Goal: Information Seeking & Learning: Find specific page/section

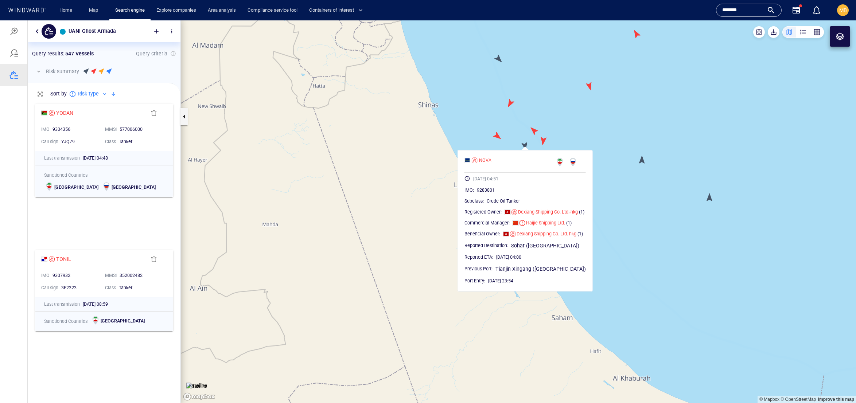
scroll to position [281, 152]
click at [15, 34] on div at bounding box center [13, 31] width 9 height 9
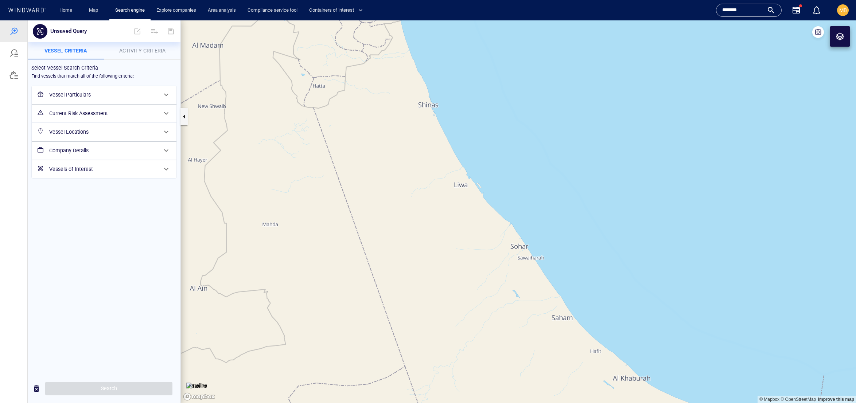
click at [106, 99] on h6 "Vessel Particulars" at bounding box center [103, 94] width 108 height 9
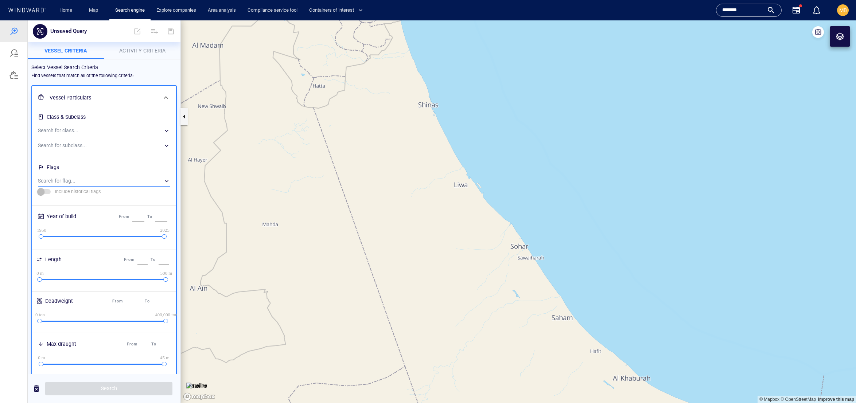
click at [82, 187] on div "​" at bounding box center [104, 181] width 132 height 11
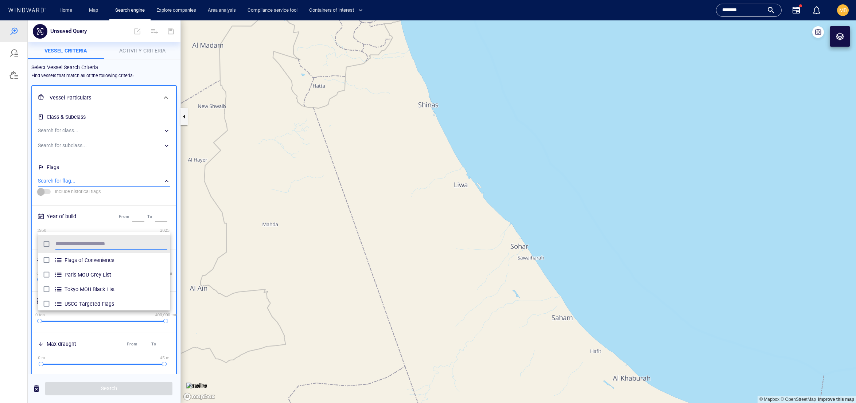
scroll to position [0, 0]
click at [165, 93] on div at bounding box center [428, 211] width 856 height 383
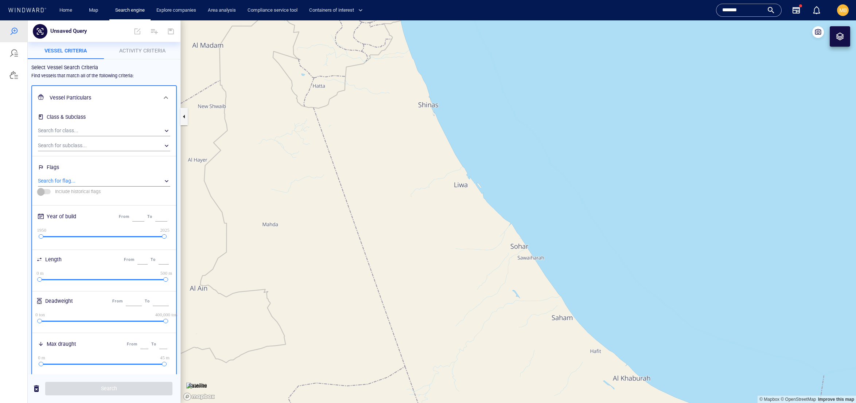
click at [97, 187] on div "​" at bounding box center [104, 181] width 132 height 11
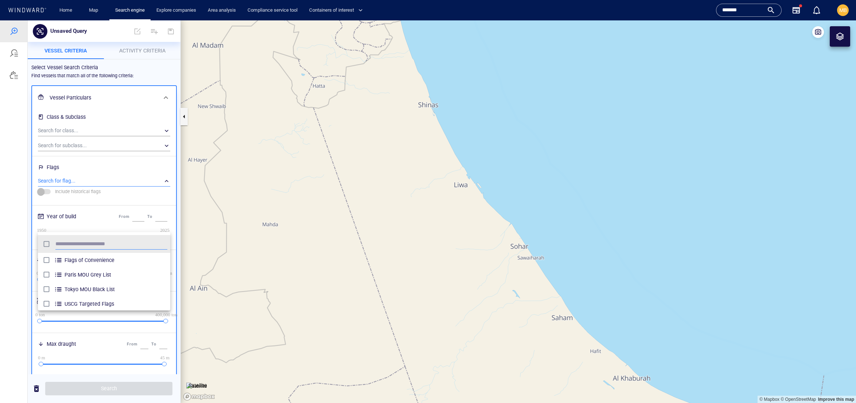
scroll to position [79, 133]
click at [131, 163] on div at bounding box center [428, 211] width 856 height 383
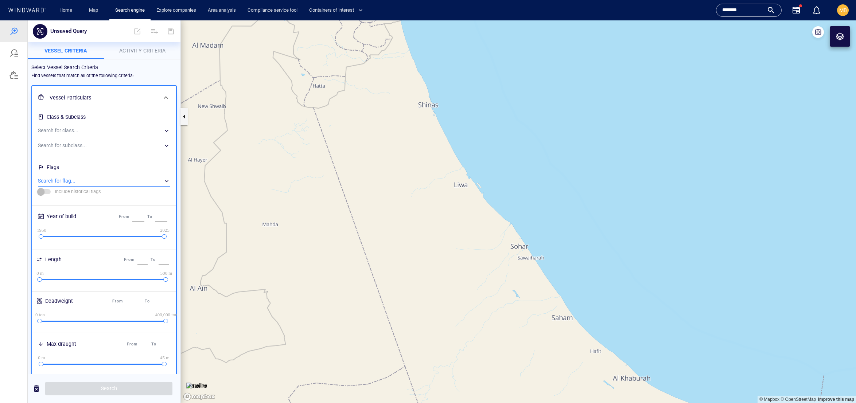
click at [119, 136] on div "​" at bounding box center [104, 130] width 132 height 11
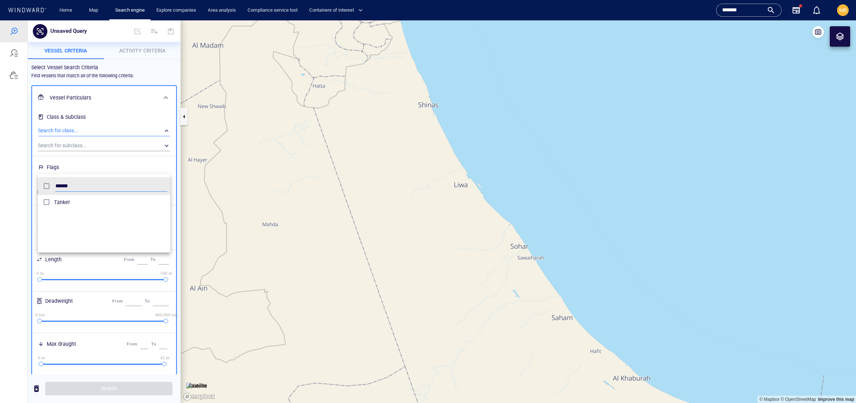
type input "******"
click at [111, 335] on div at bounding box center [428, 211] width 856 height 383
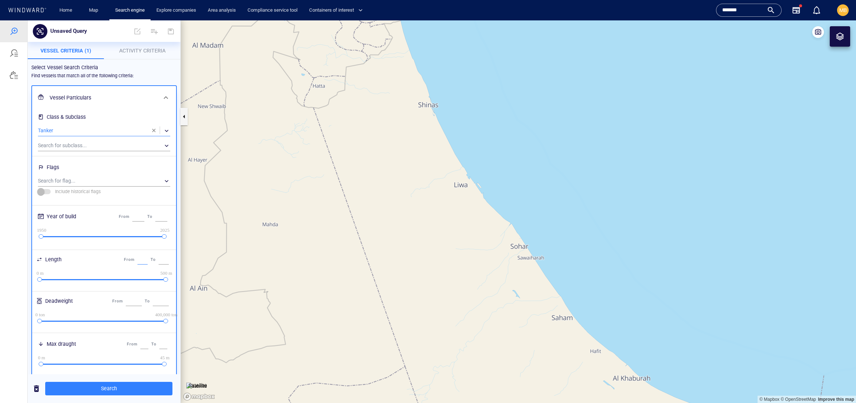
click at [137, 265] on input "*" at bounding box center [142, 259] width 10 height 9
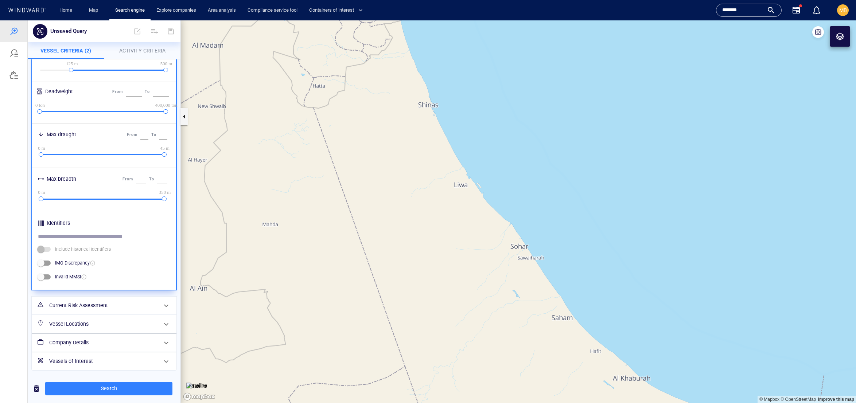
scroll to position [409, 0]
type input "***"
click at [96, 359] on h6 "Vessels of Interest" at bounding box center [103, 361] width 108 height 9
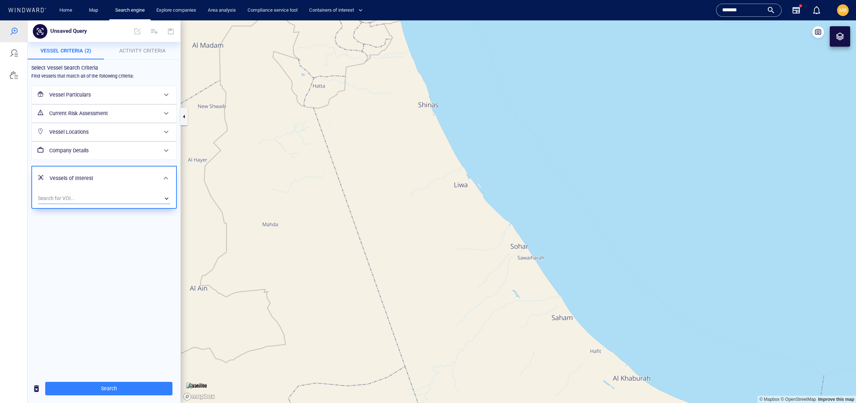
click at [110, 204] on div "​" at bounding box center [104, 198] width 132 height 11
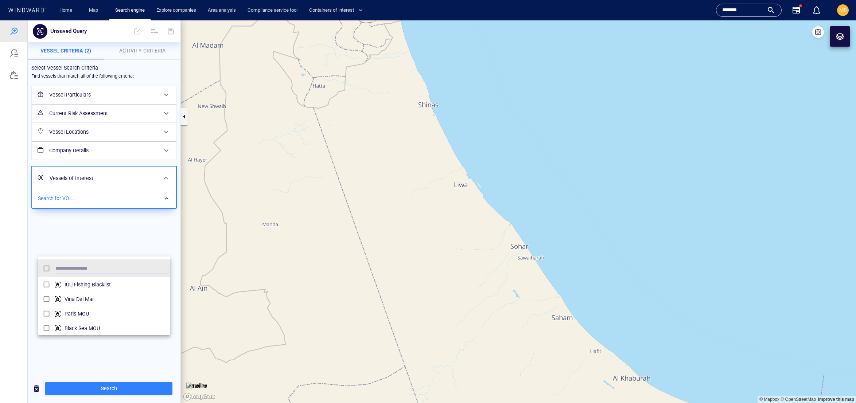
scroll to position [79, 133]
type input "****"
click at [121, 359] on div at bounding box center [428, 211] width 856 height 383
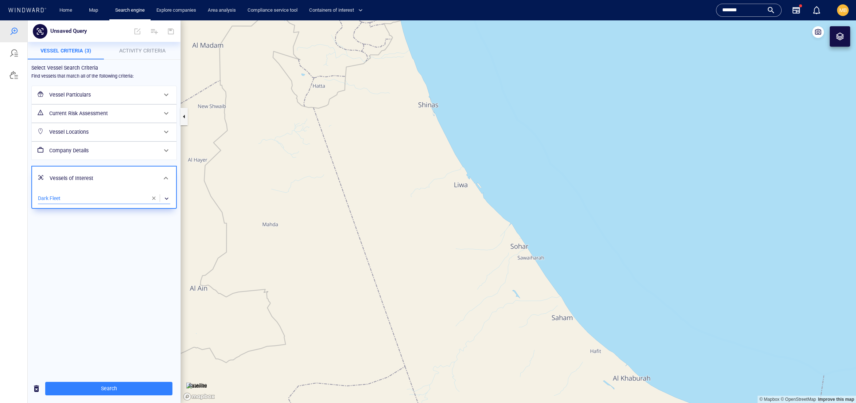
click at [141, 50] on span "Activity Criteria" at bounding box center [142, 51] width 46 height 6
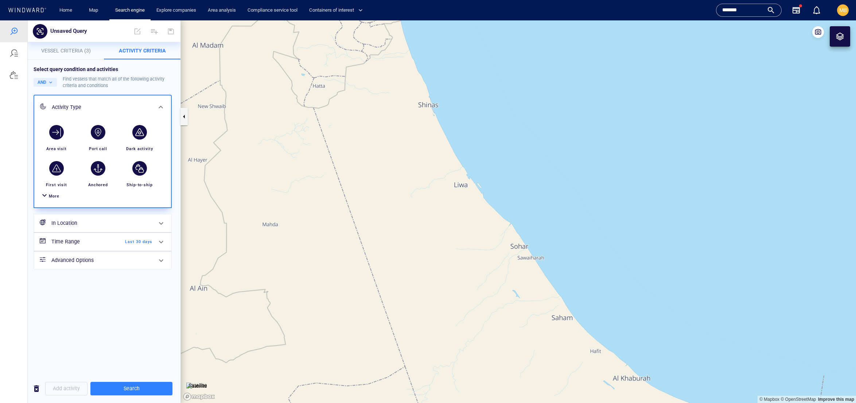
click at [59, 199] on span "More" at bounding box center [54, 196] width 11 height 5
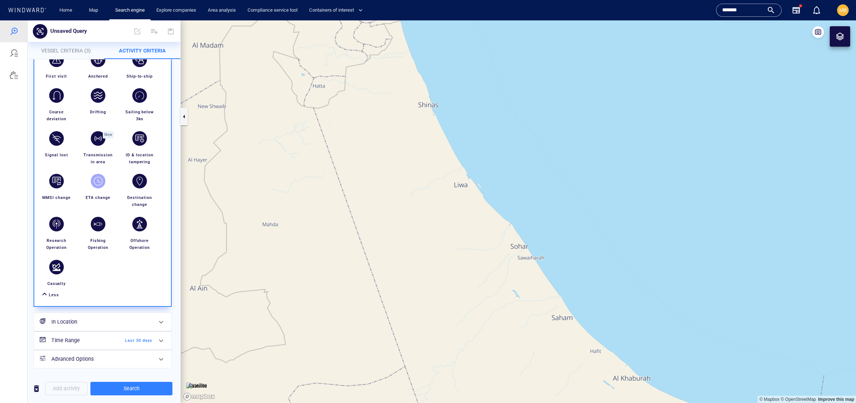
scroll to position [160, 0]
click at [105, 146] on div "button" at bounding box center [98, 138] width 15 height 15
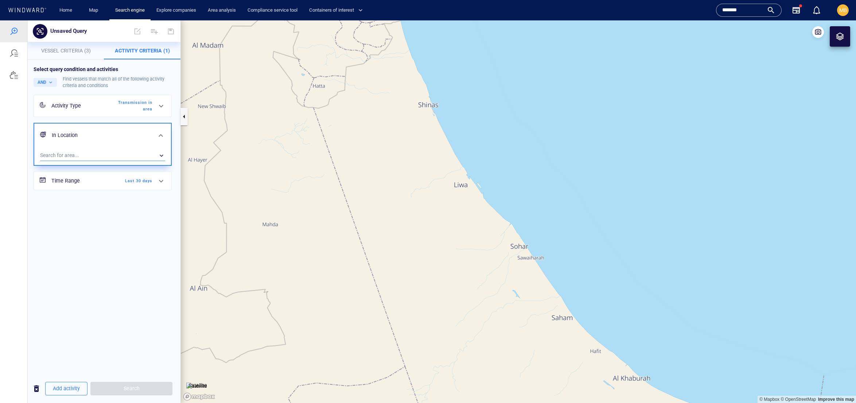
click at [116, 161] on div "​" at bounding box center [102, 155] width 125 height 11
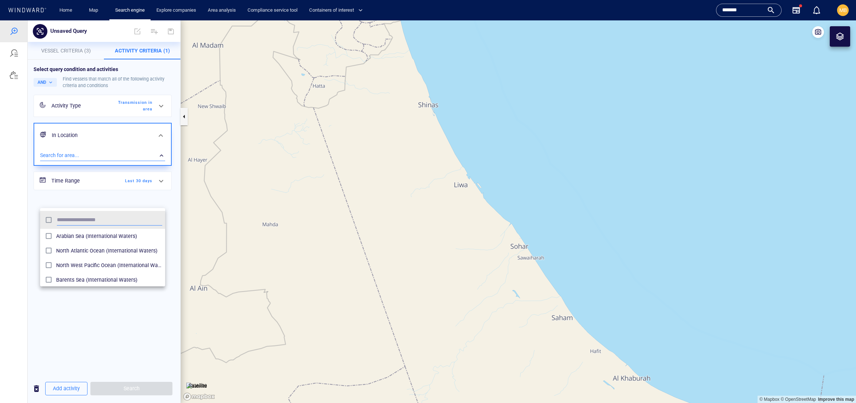
scroll to position [0, 0]
type input "***"
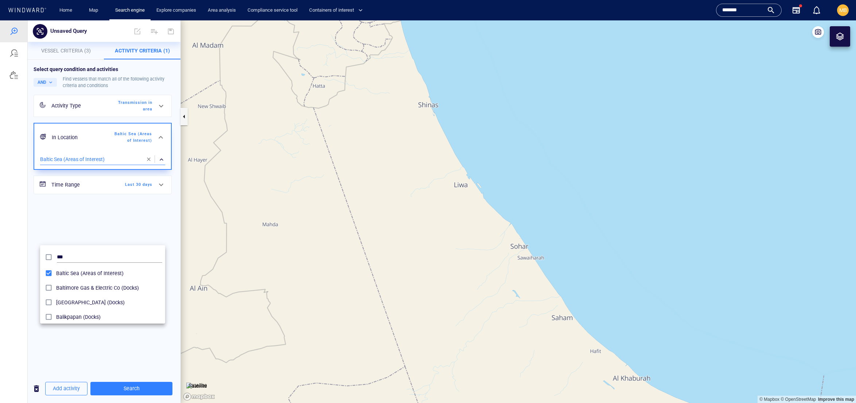
click at [161, 394] on div at bounding box center [428, 211] width 856 height 383
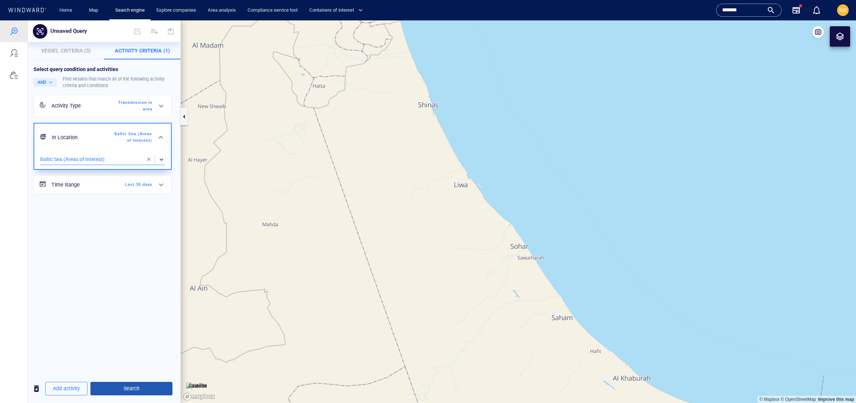
click at [160, 390] on span "Search" at bounding box center [131, 388] width 70 height 9
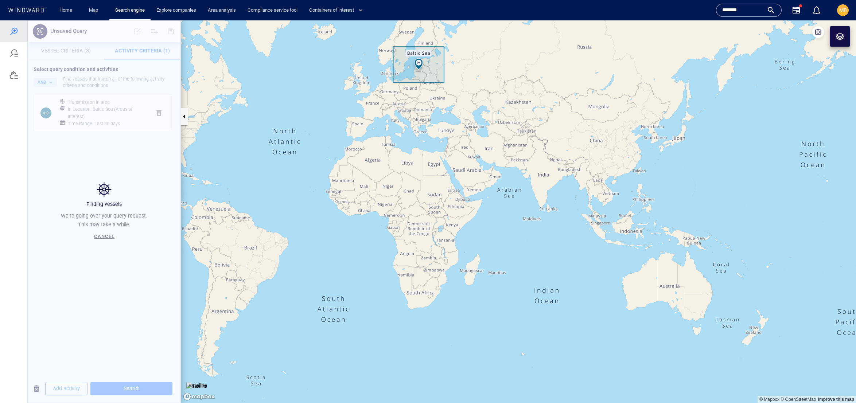
drag, startPoint x: 452, startPoint y: 171, endPoint x: 473, endPoint y: 229, distance: 61.6
click at [473, 228] on canvas "Map" at bounding box center [518, 211] width 675 height 383
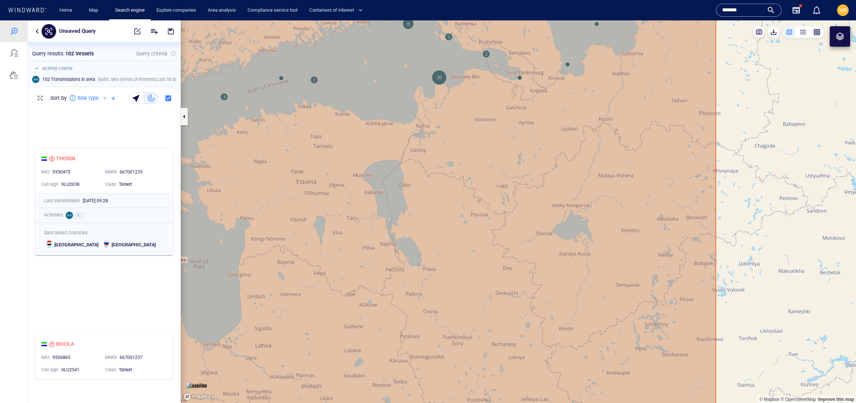
drag, startPoint x: 458, startPoint y: 141, endPoint x: 462, endPoint y: 218, distance: 77.4
click at [462, 218] on canvas "Map" at bounding box center [518, 211] width 675 height 383
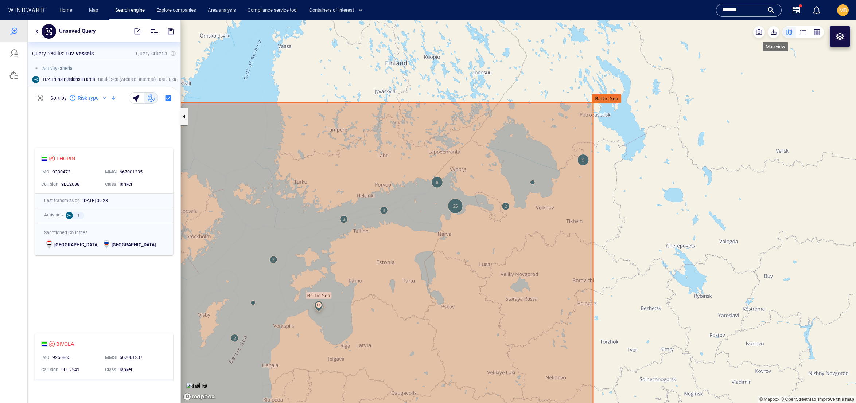
click at [785, 32] on div "button" at bounding box center [788, 31] width 7 height 7
click at [799, 31] on div "button" at bounding box center [802, 31] width 7 height 7
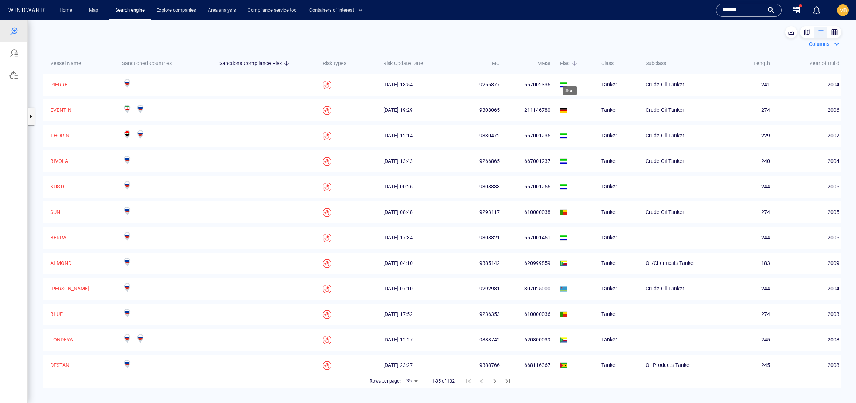
click at [566, 68] on span "Flag" at bounding box center [565, 63] width 10 height 9
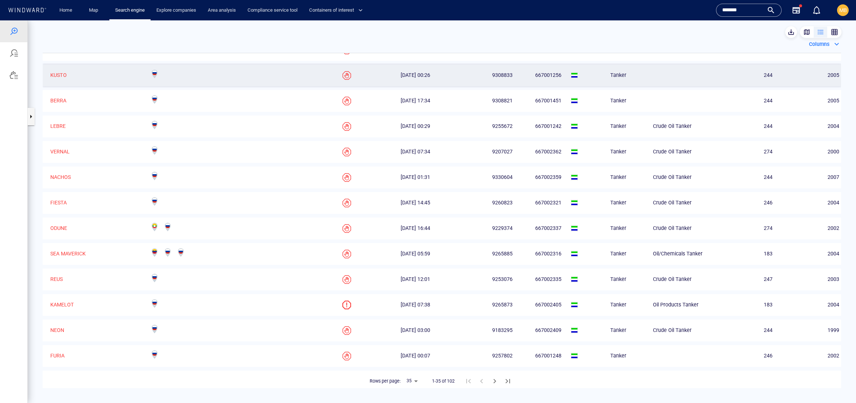
scroll to position [197, 0]
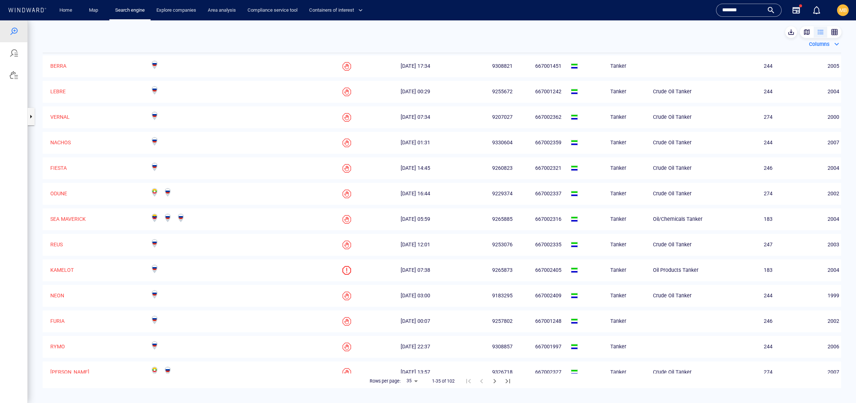
click at [411, 383] on body "Unsaved Query Something went wrong An error occurred while searching for the en…" at bounding box center [428, 211] width 856 height 383
click at [410, 373] on li "50" at bounding box center [408, 366] width 20 height 13
type input "**"
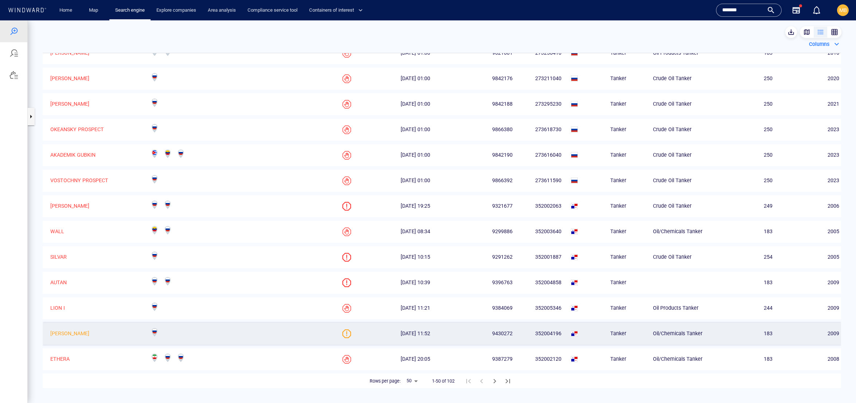
scroll to position [0, 0]
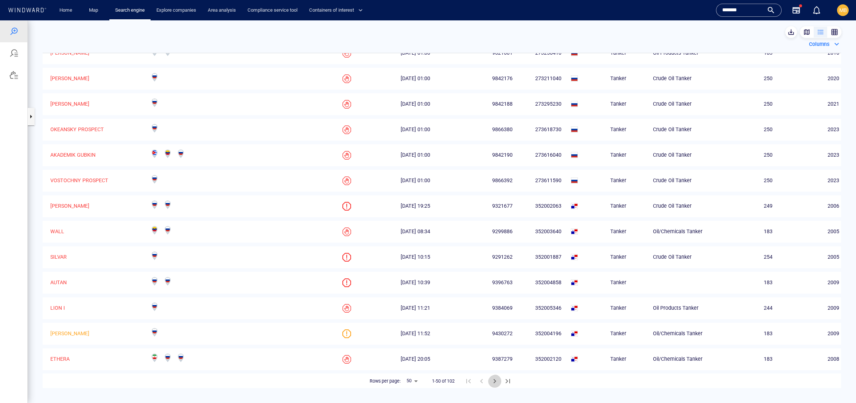
click at [499, 383] on icon "Next Page" at bounding box center [494, 381] width 9 height 9
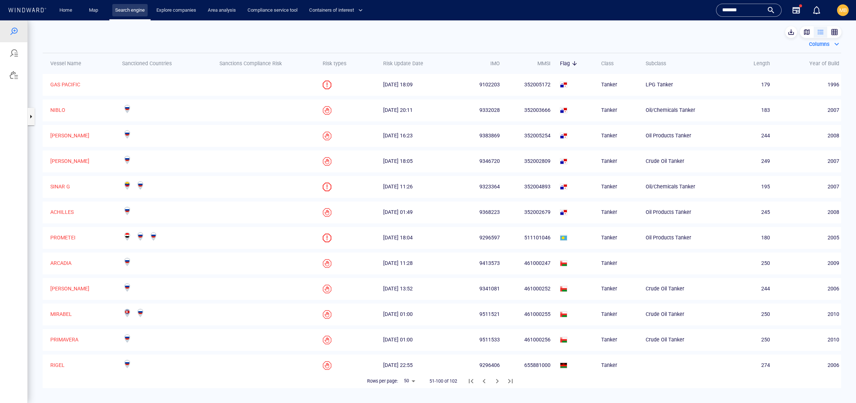
click at [146, 10] on link "Search engine" at bounding box center [129, 10] width 35 height 13
click at [32, 117] on button "button" at bounding box center [30, 116] width 7 height 17
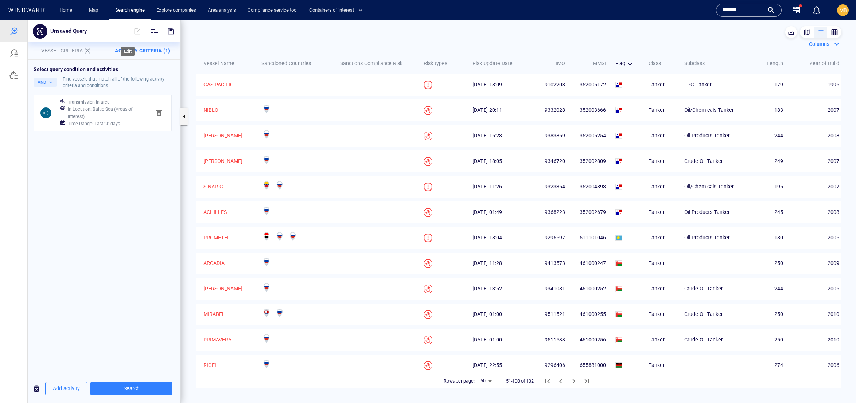
click at [129, 33] on span at bounding box center [137, 31] width 16 height 17
click at [121, 120] on h6 "In Location : [GEOGRAPHIC_DATA] (Areas of Interest)" at bounding box center [106, 113] width 77 height 14
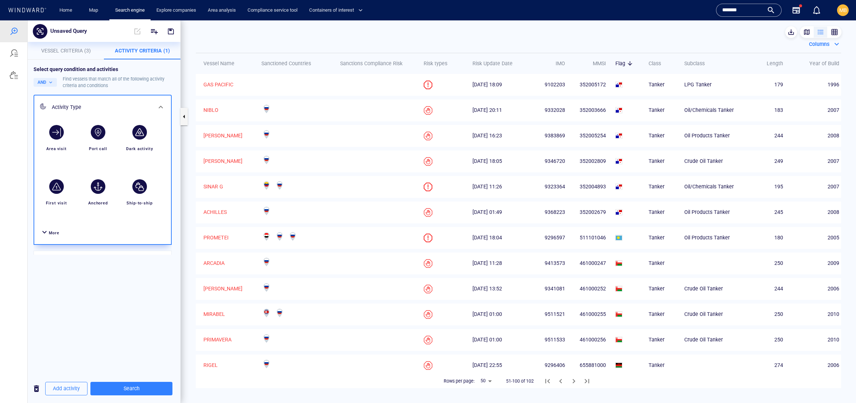
click at [121, 155] on div "Dark activity" at bounding box center [139, 138] width 39 height 33
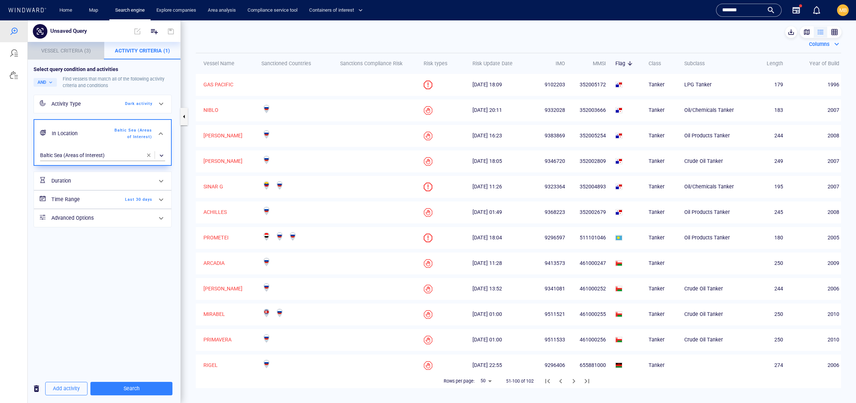
click at [72, 52] on span "Vessel Criteria (3)" at bounding box center [66, 51] width 50 height 6
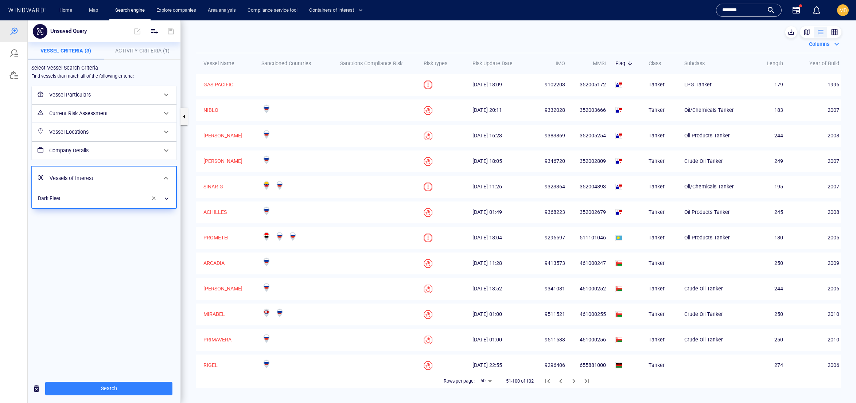
click at [82, 99] on h6 "Vessel Particulars" at bounding box center [103, 94] width 108 height 9
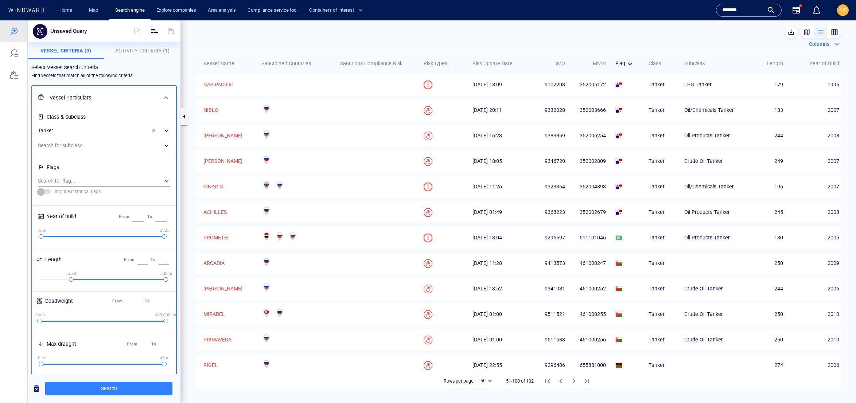
click at [82, 102] on h6 "Vessel Particulars" at bounding box center [104, 97] width 108 height 9
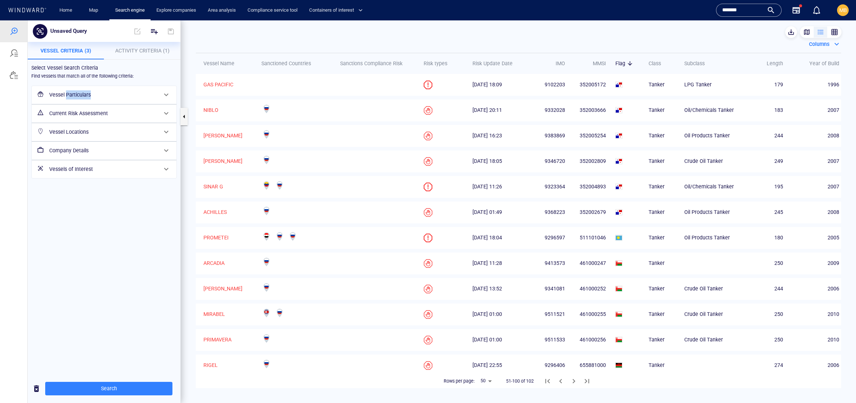
click at [93, 99] on h6 "Vessel Particulars" at bounding box center [103, 94] width 108 height 9
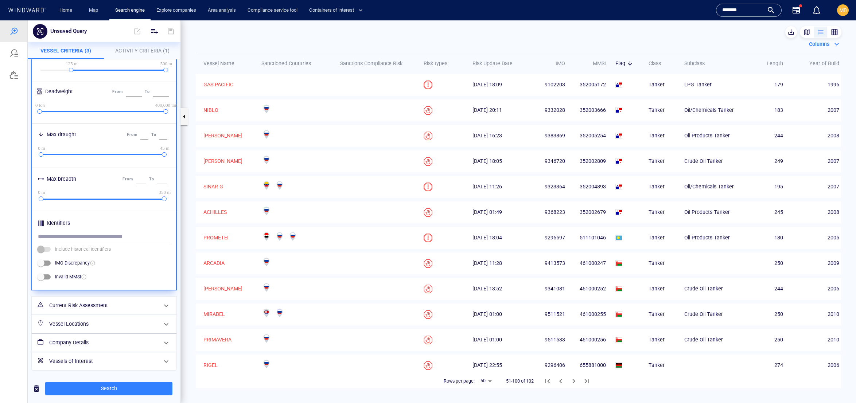
click at [79, 301] on h6 "Current Risk Assessment" at bounding box center [103, 305] width 108 height 9
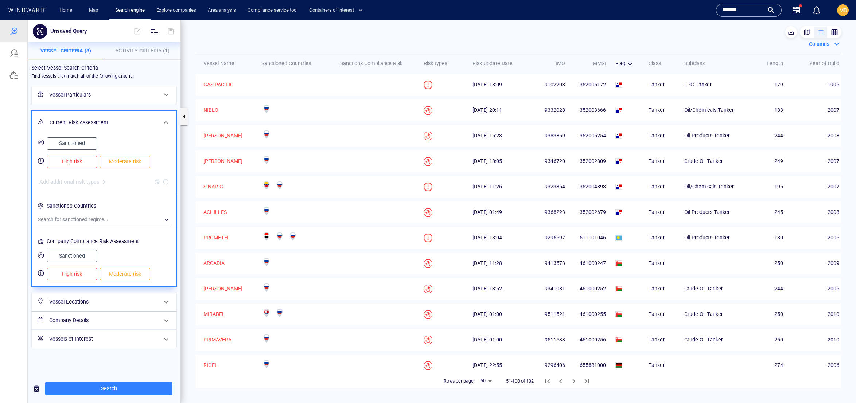
click at [76, 148] on span "Sanctioned" at bounding box center [71, 143] width 35 height 9
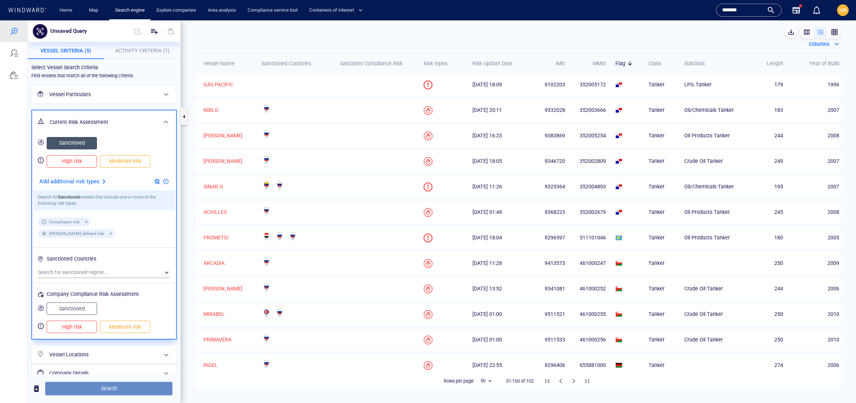
click at [96, 389] on span "Search" at bounding box center [109, 388] width 116 height 9
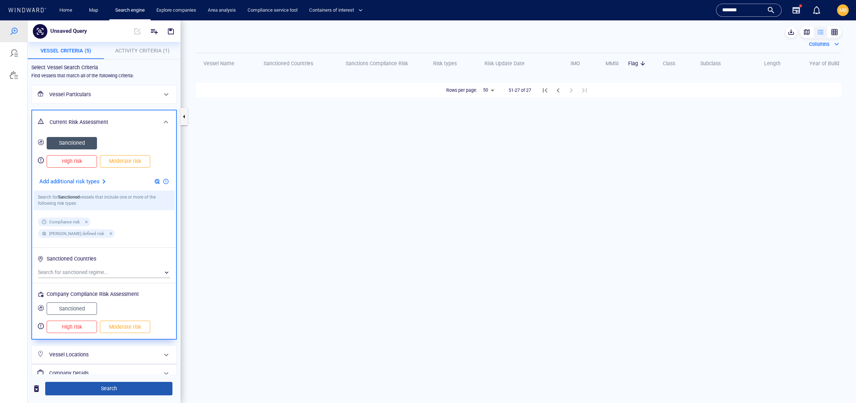
click at [107, 392] on span "Search" at bounding box center [109, 388] width 116 height 9
click at [110, 389] on span "Search" at bounding box center [109, 388] width 116 height 9
click at [803, 30] on div "button" at bounding box center [806, 31] width 7 height 7
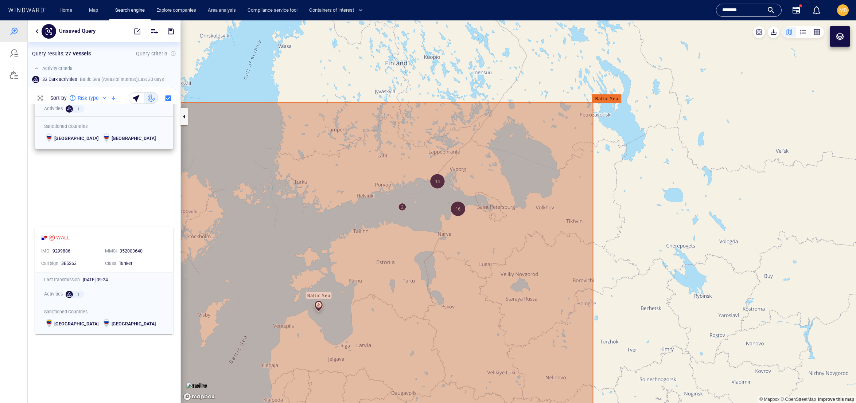
scroll to position [70, 0]
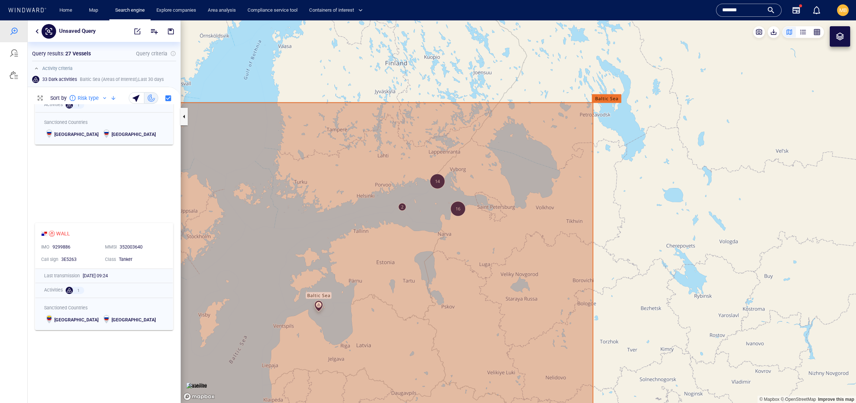
click at [299, 210] on canvas "Map" at bounding box center [518, 211] width 675 height 383
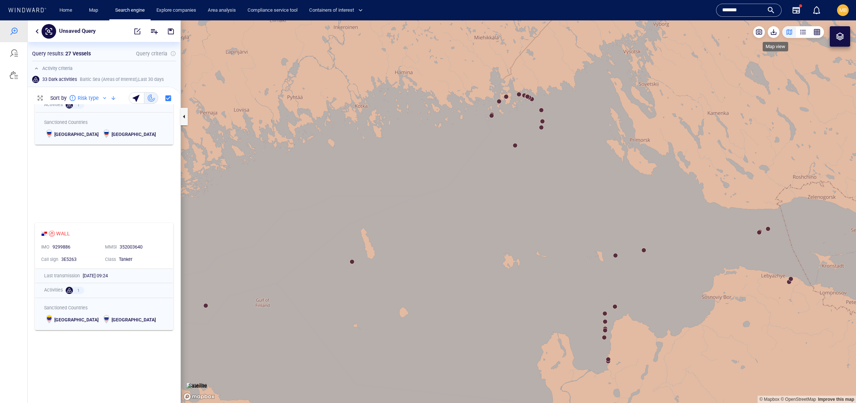
click at [785, 30] on div "button" at bounding box center [788, 31] width 7 height 7
click at [799, 32] on div "button" at bounding box center [802, 31] width 7 height 7
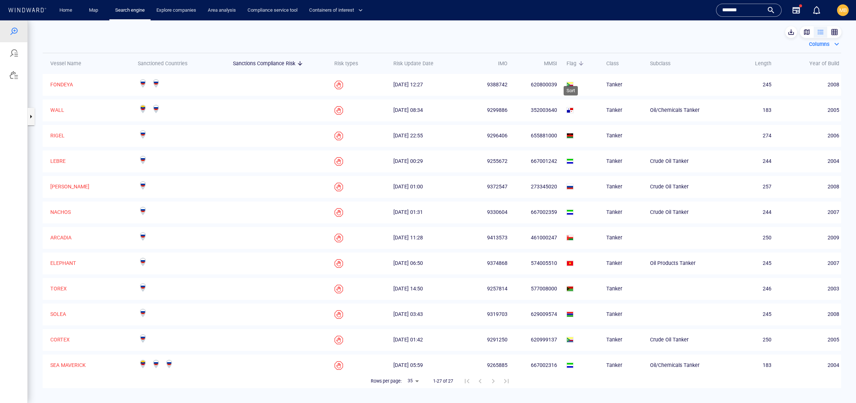
click at [569, 68] on span "Flag" at bounding box center [571, 63] width 10 height 9
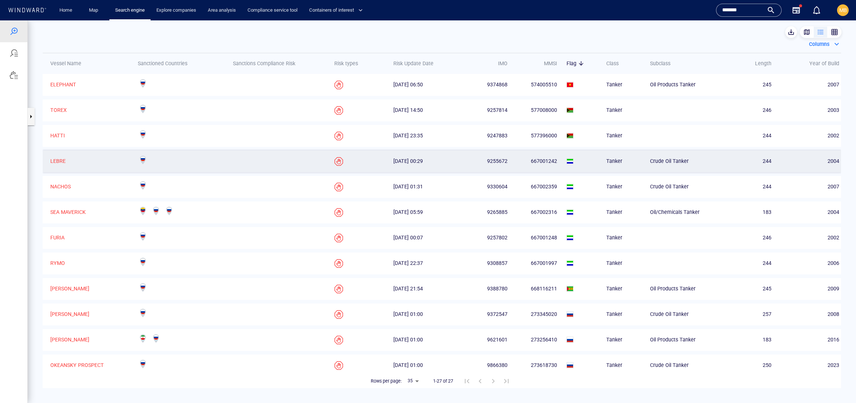
scroll to position [0, 0]
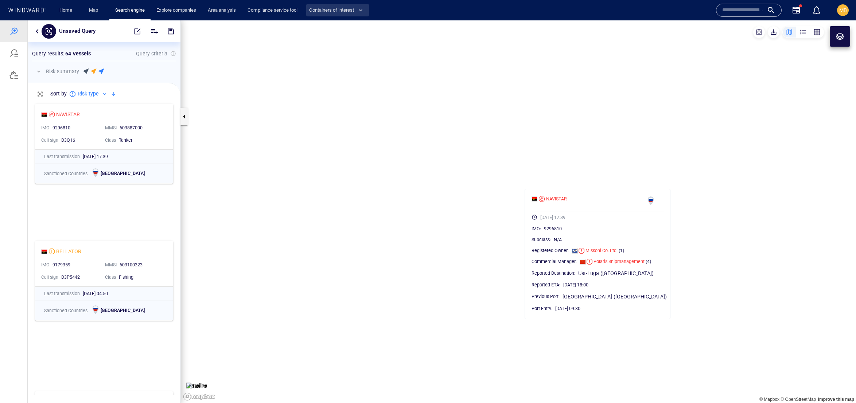
scroll to position [294, 152]
